Goal: Information Seeking & Learning: Check status

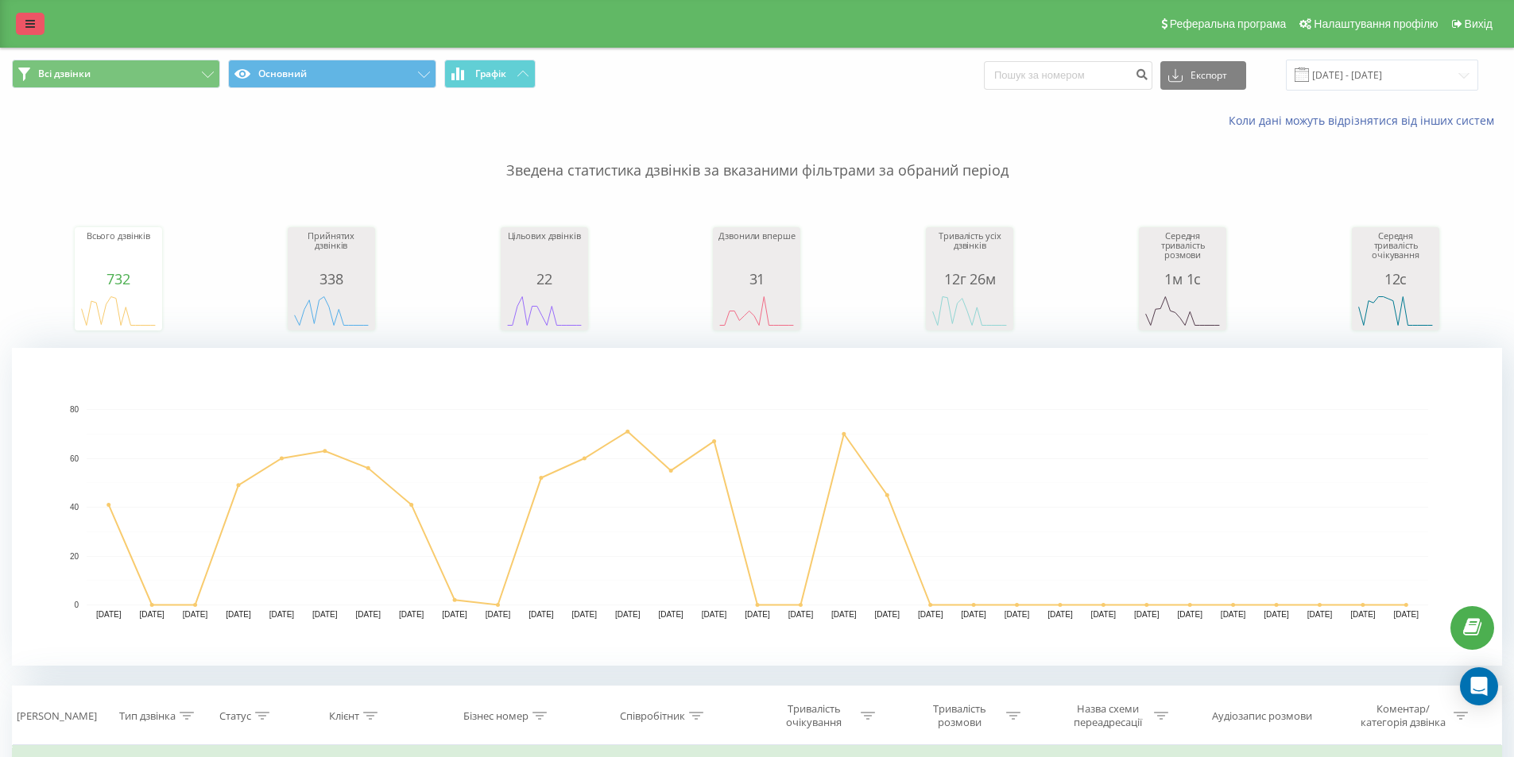
click at [22, 24] on link at bounding box center [30, 24] width 29 height 22
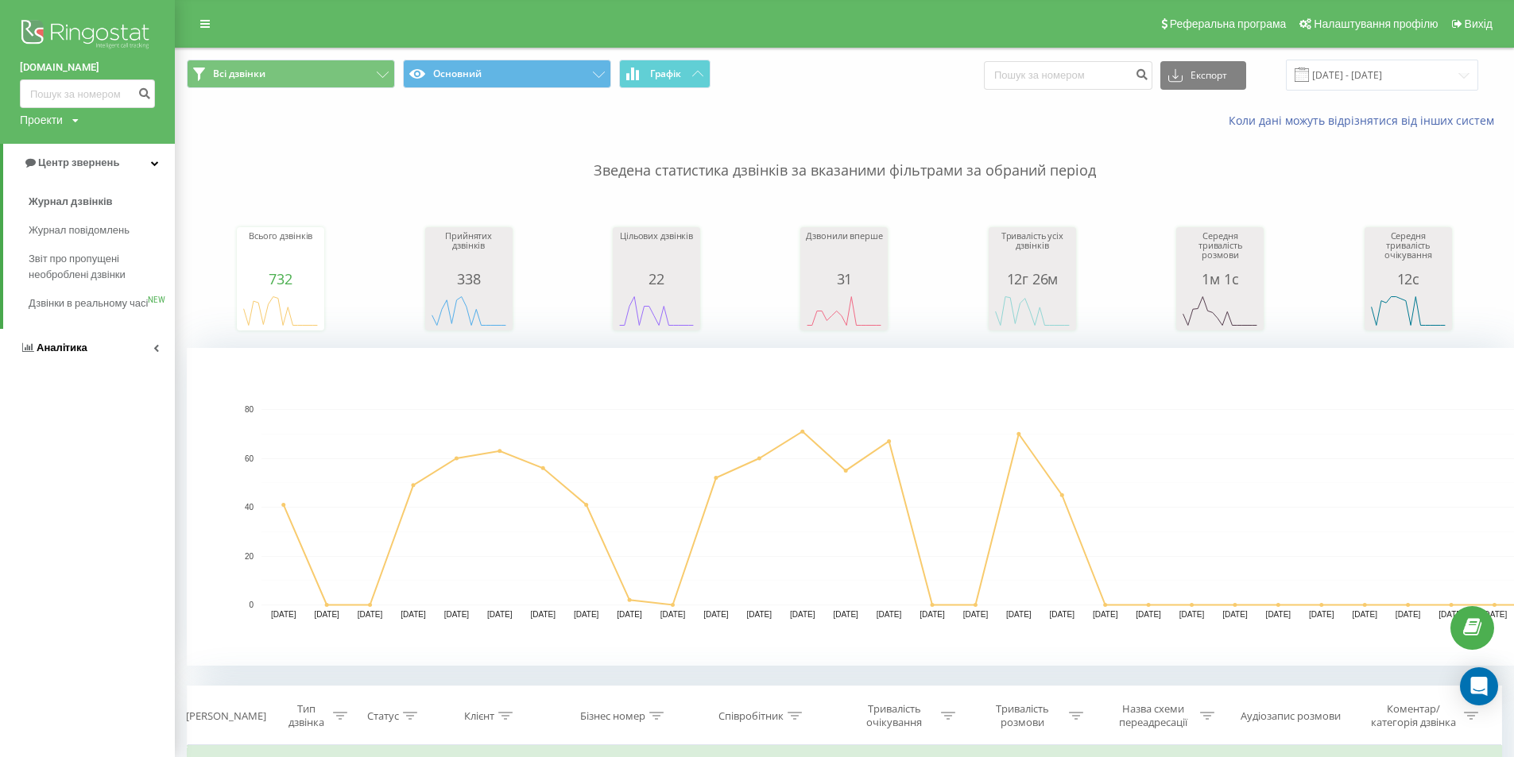
click at [83, 354] on span "Аналiтика" at bounding box center [62, 348] width 51 height 12
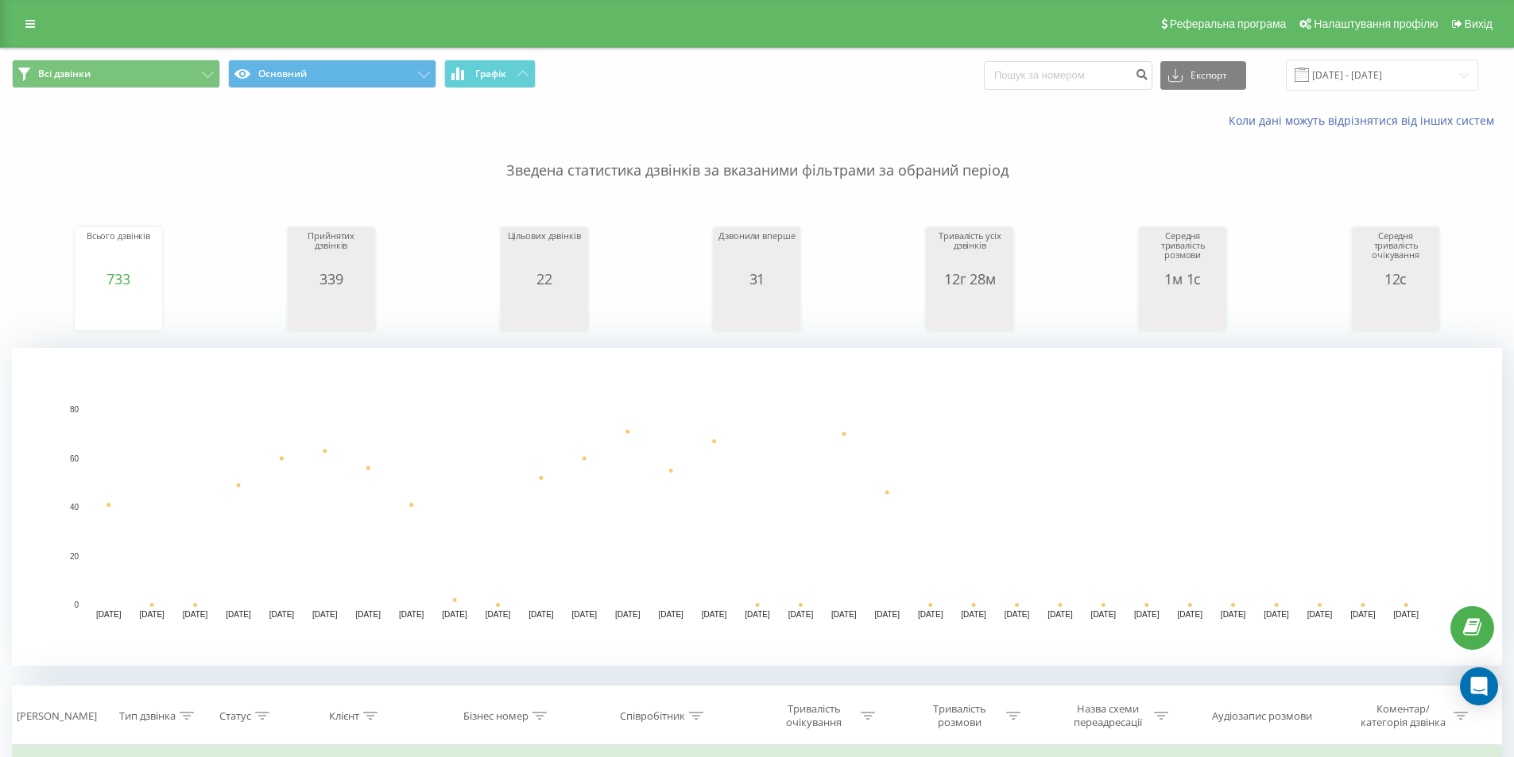
scroll to position [397, 0]
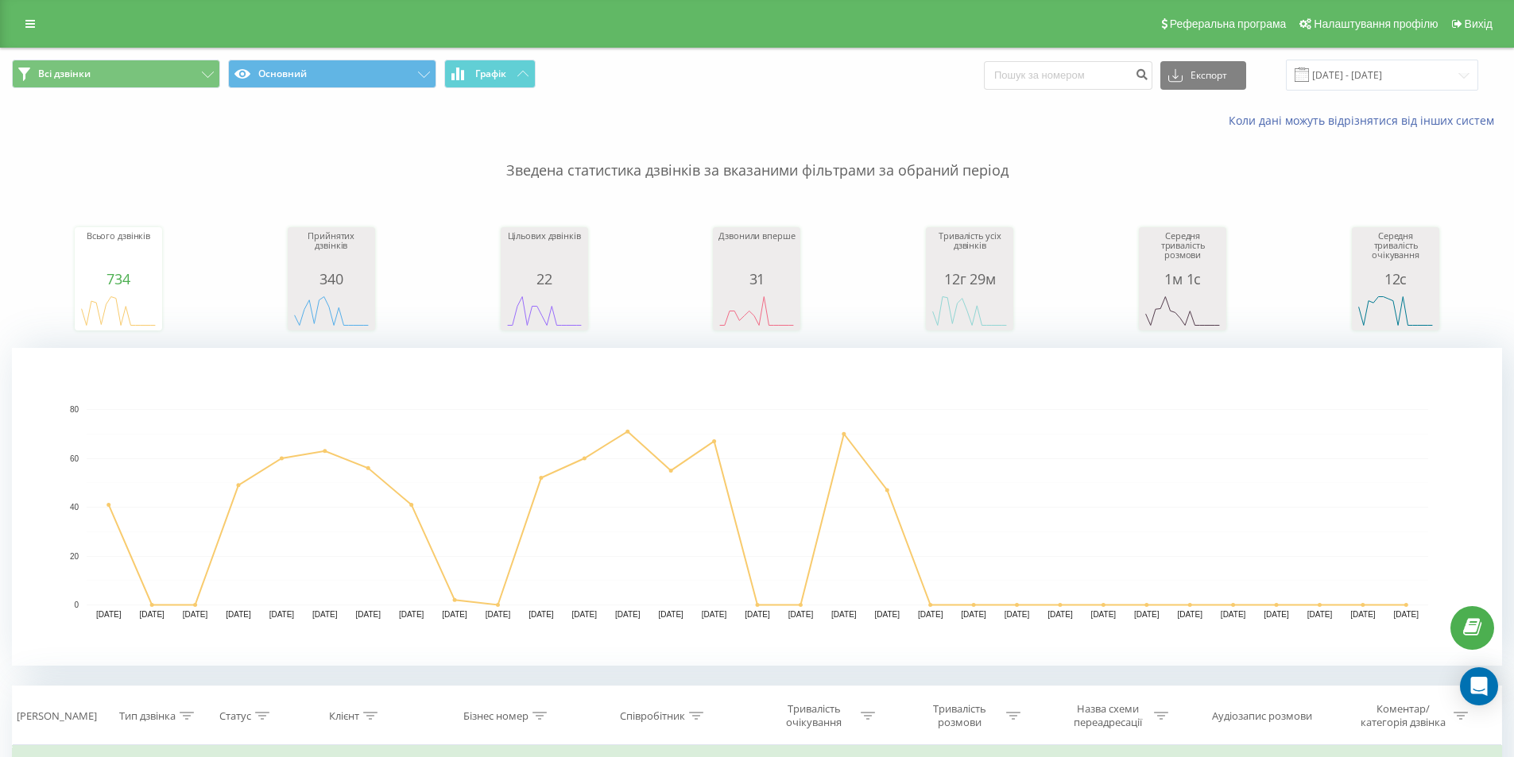
scroll to position [318, 0]
